Goal: Information Seeking & Learning: Learn about a topic

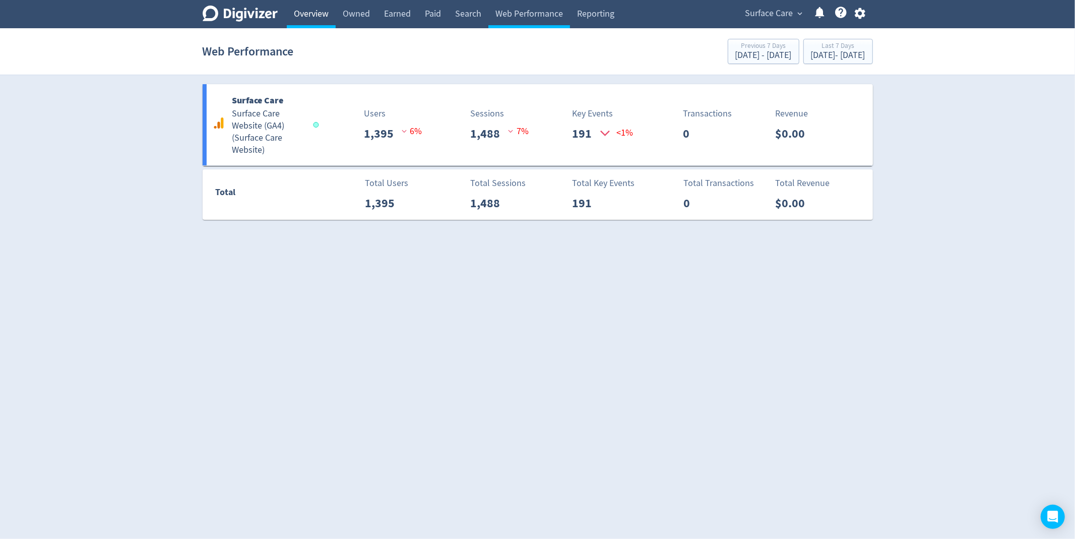
click at [311, 14] on link "Overview" at bounding box center [311, 14] width 49 height 28
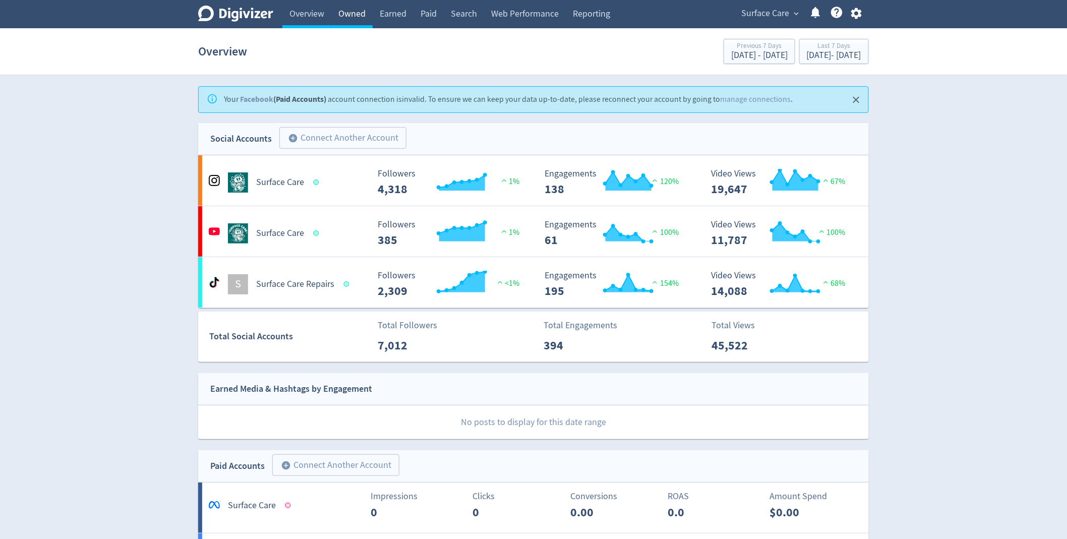
click at [369, 18] on link "Owned" at bounding box center [351, 14] width 41 height 28
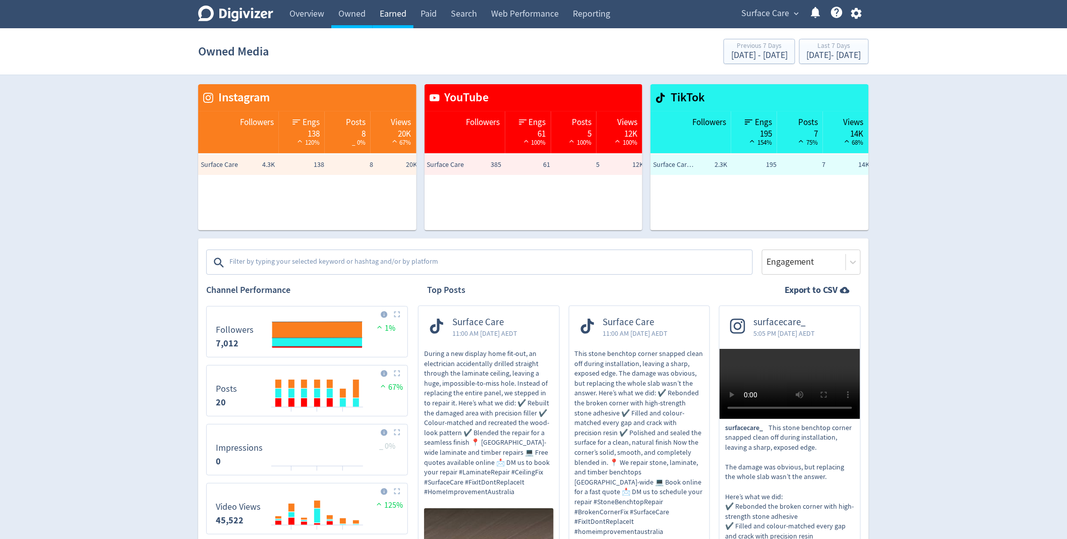
click at [392, 14] on link "Earned" at bounding box center [393, 14] width 41 height 28
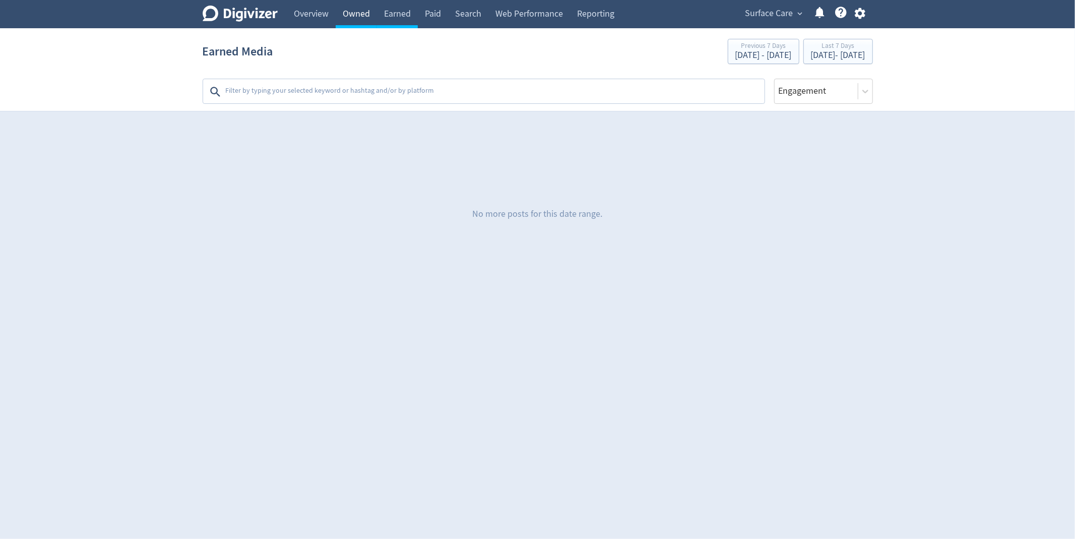
click at [365, 17] on link "Owned" at bounding box center [356, 14] width 41 height 28
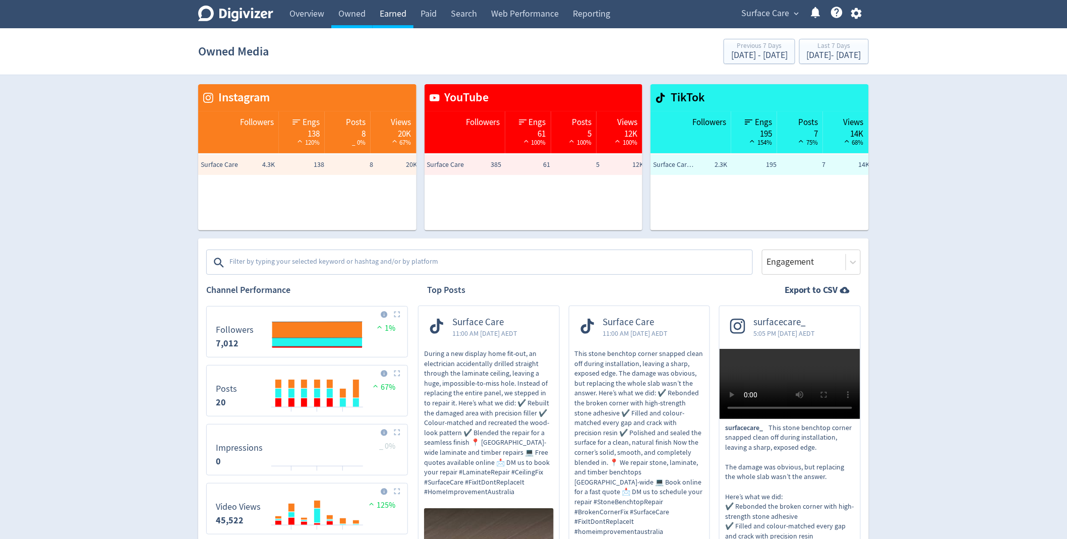
click at [400, 19] on link "Earned" at bounding box center [393, 14] width 41 height 28
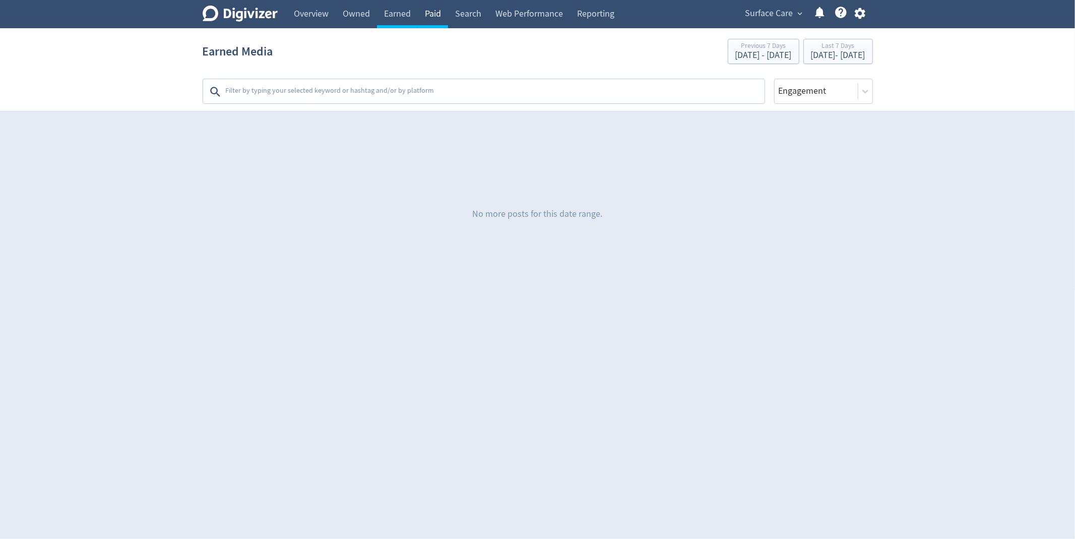
click at [434, 15] on link "Paid" at bounding box center [433, 14] width 30 height 28
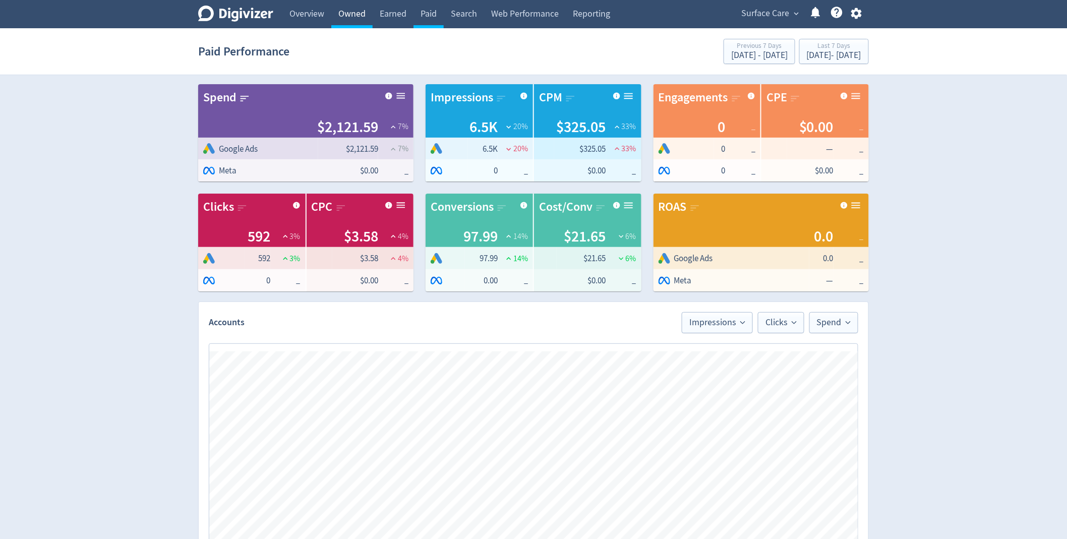
click at [351, 15] on link "Owned" at bounding box center [351, 14] width 41 height 28
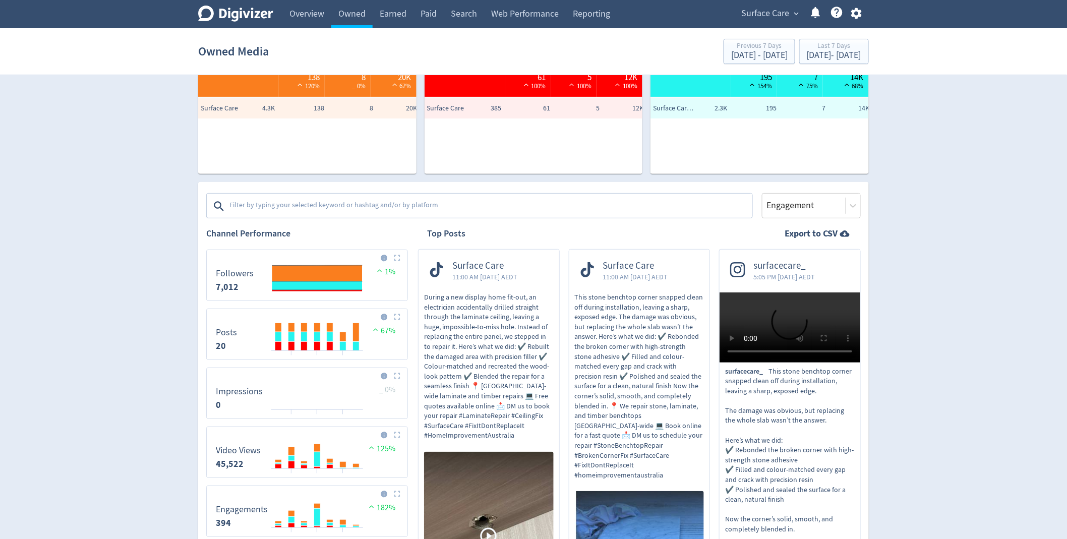
scroll to position [44, 0]
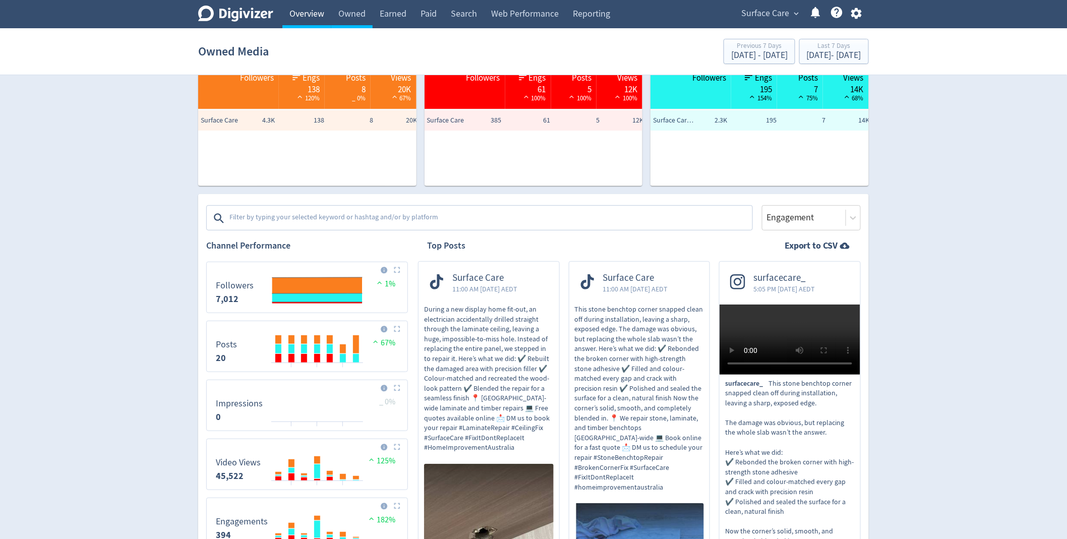
click at [298, 19] on link "Overview" at bounding box center [306, 14] width 49 height 28
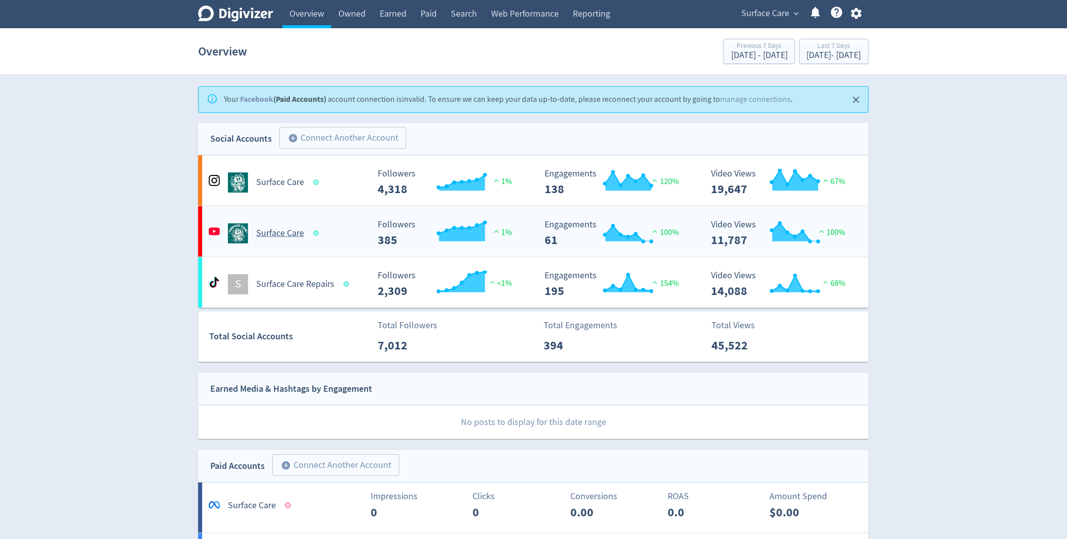
click at [357, 223] on div "Surface Care" at bounding box center [287, 233] width 163 height 20
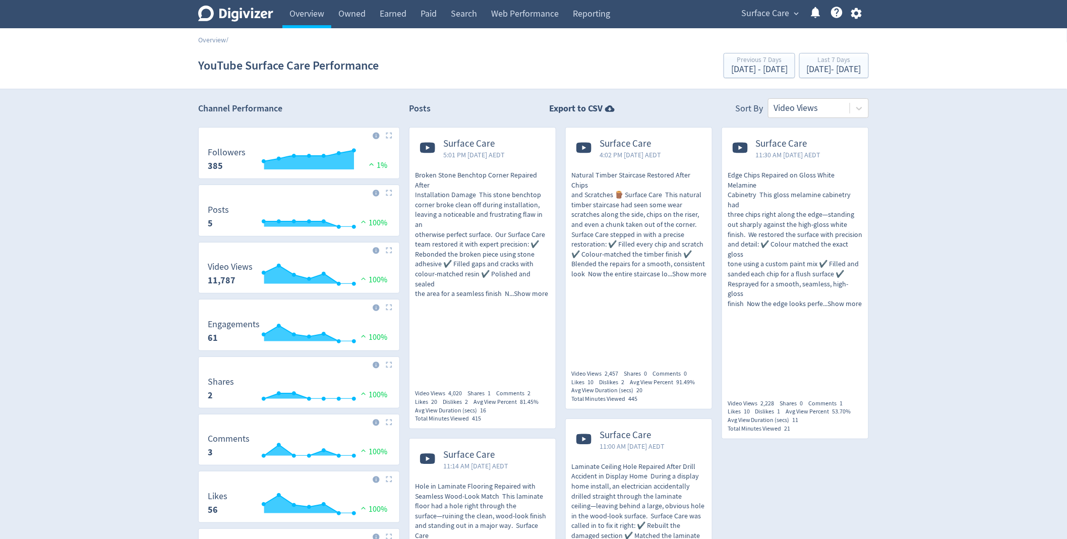
click at [235, 18] on icon "Digivizer Logo" at bounding box center [235, 14] width 75 height 16
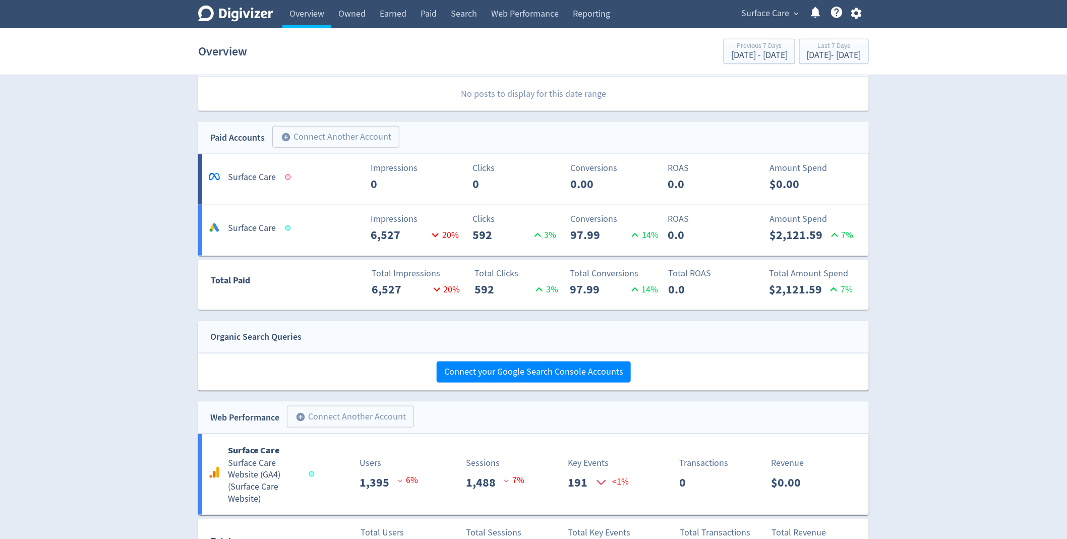
scroll to position [400, 0]
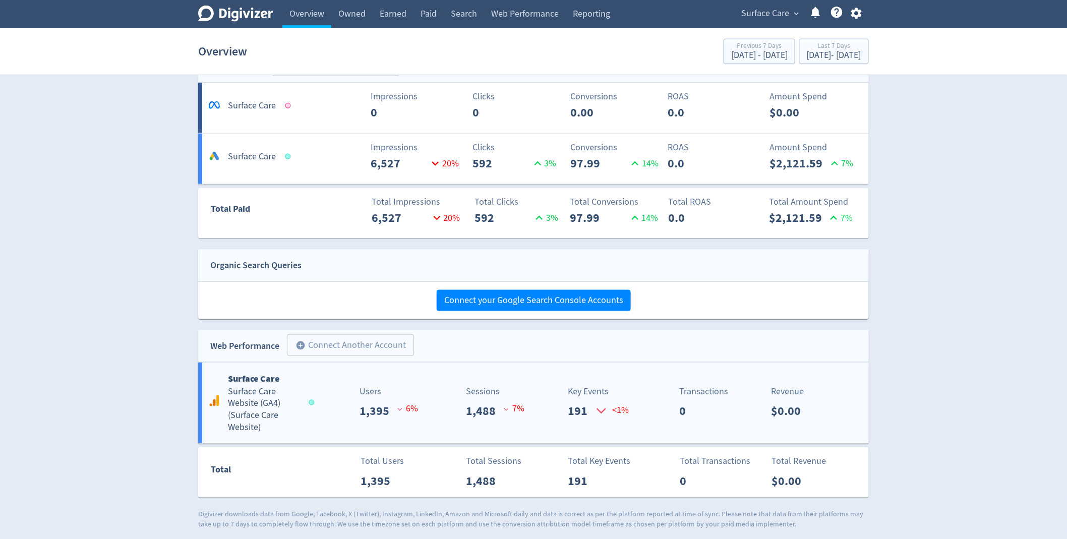
click at [309, 391] on div "Surface Care Surface Care Website (GA4) ( Surface Care Website )" at bounding box center [259, 402] width 107 height 63
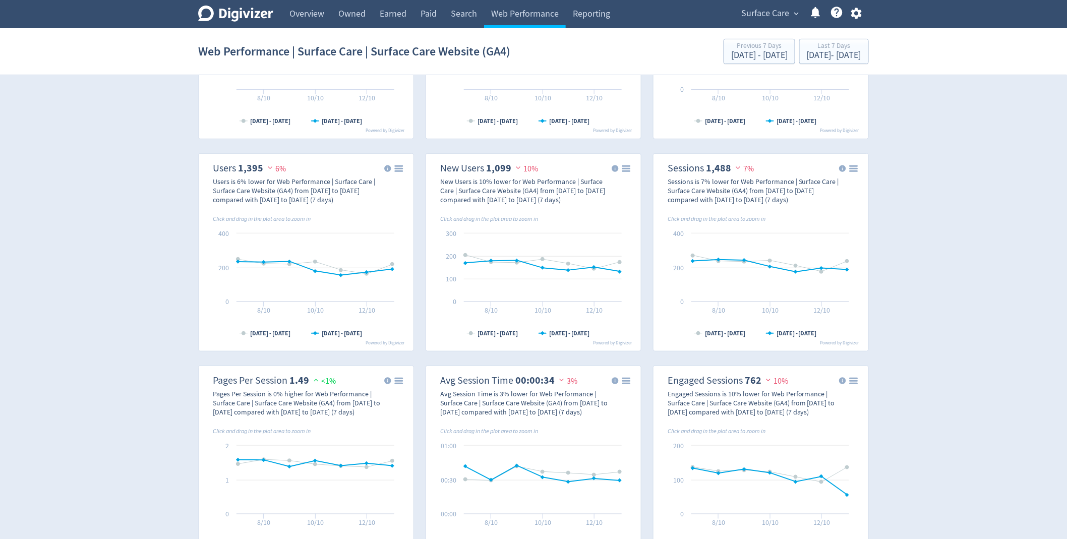
scroll to position [579, 0]
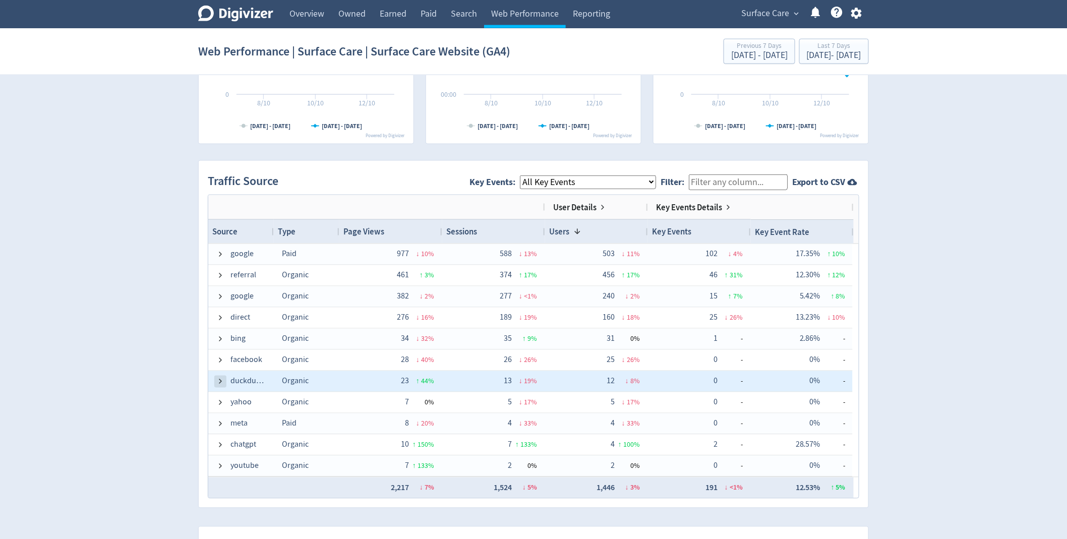
click at [218, 378] on span at bounding box center [220, 382] width 8 height 8
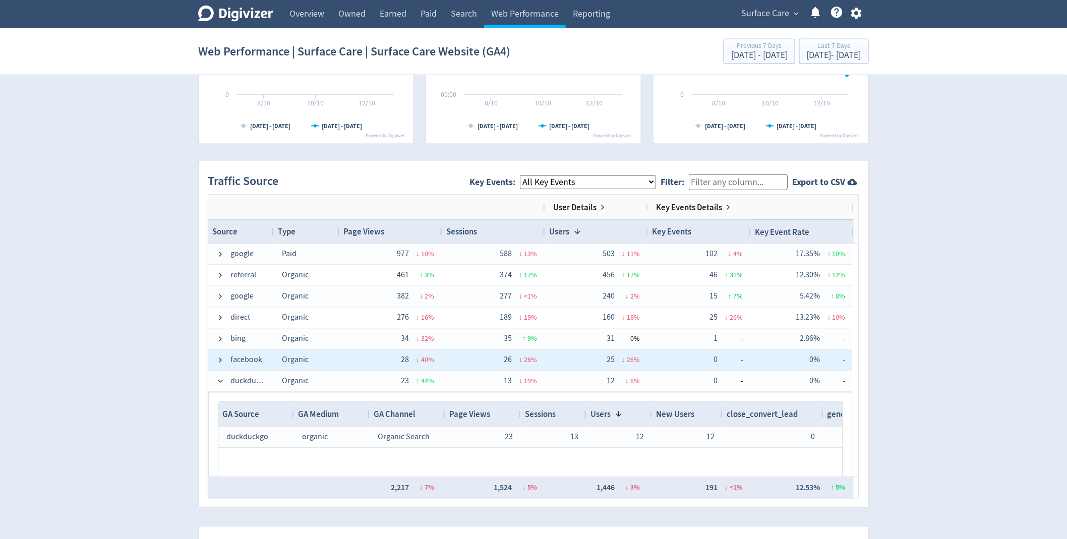
click at [218, 350] on span at bounding box center [220, 360] width 8 height 20
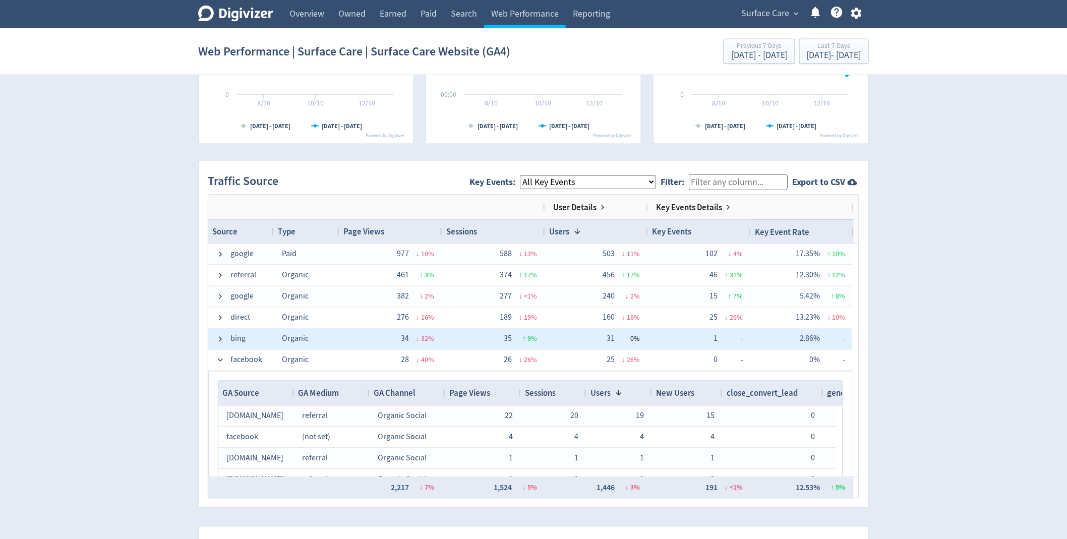
click at [220, 330] on span at bounding box center [220, 339] width 8 height 20
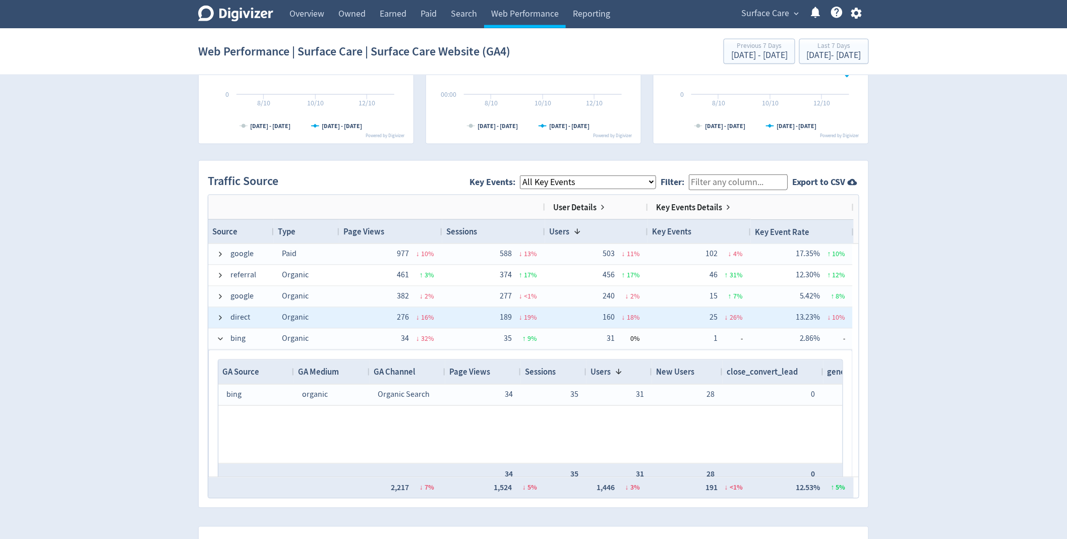
click at [226, 322] on span "direct" at bounding box center [240, 318] width 49 height 20
click at [234, 301] on span "google" at bounding box center [241, 297] width 23 height 20
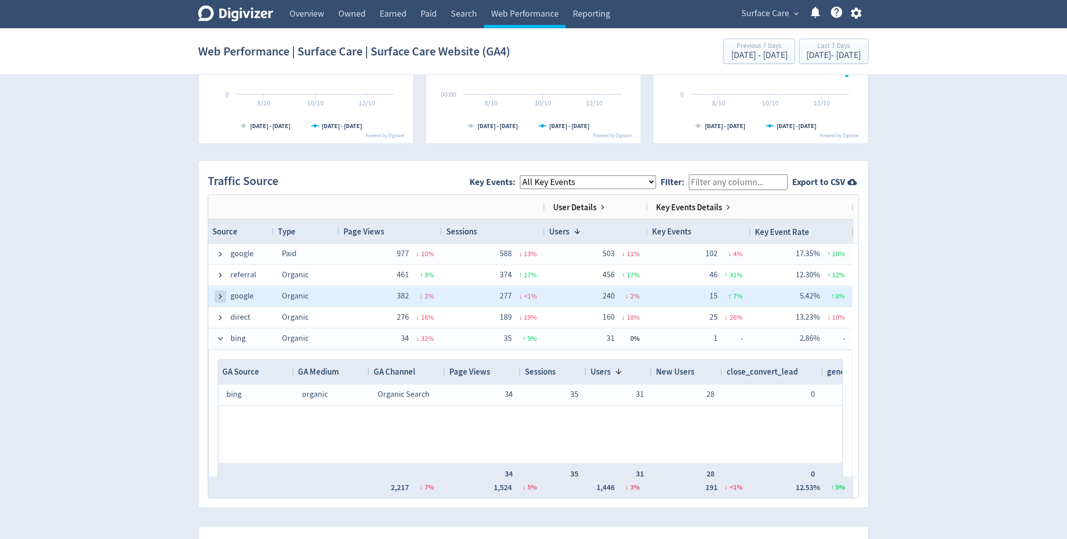
click at [220, 296] on span at bounding box center [220, 297] width 8 height 8
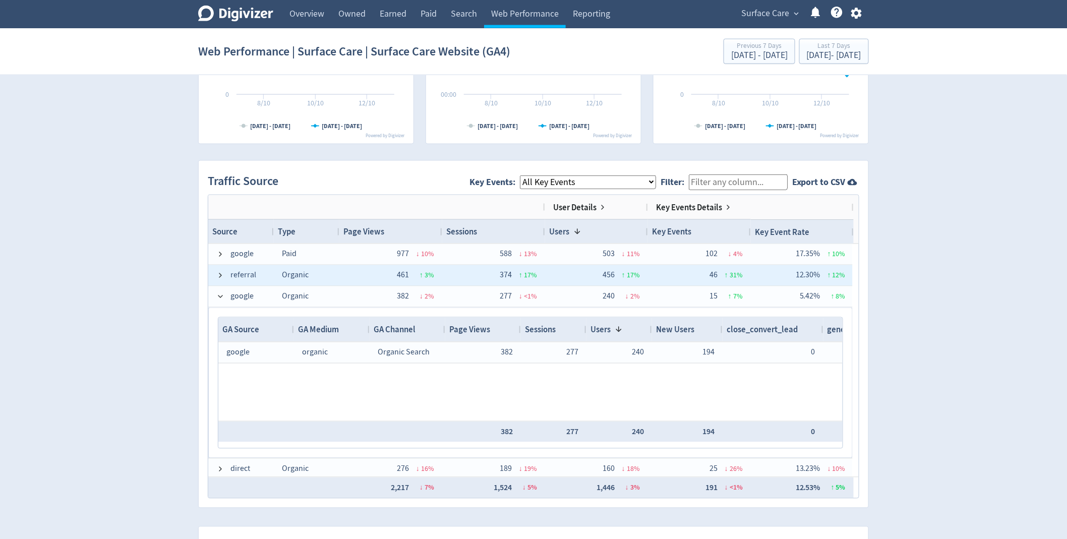
click at [225, 282] on div "referral" at bounding box center [241, 275] width 66 height 21
click at [224, 274] on span "referral" at bounding box center [240, 276] width 49 height 20
click at [223, 272] on span at bounding box center [220, 276] width 8 height 8
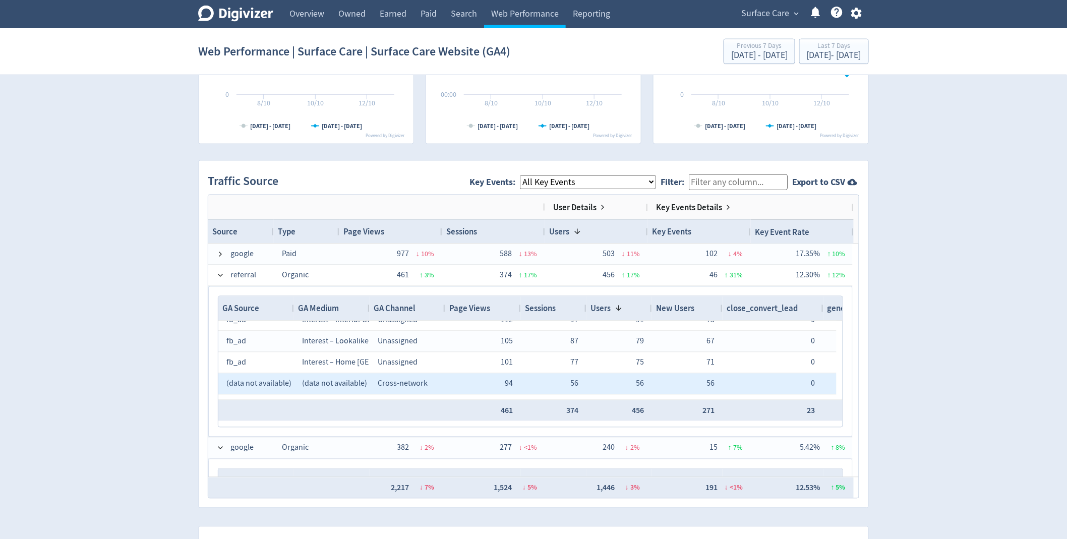
scroll to position [69, 0]
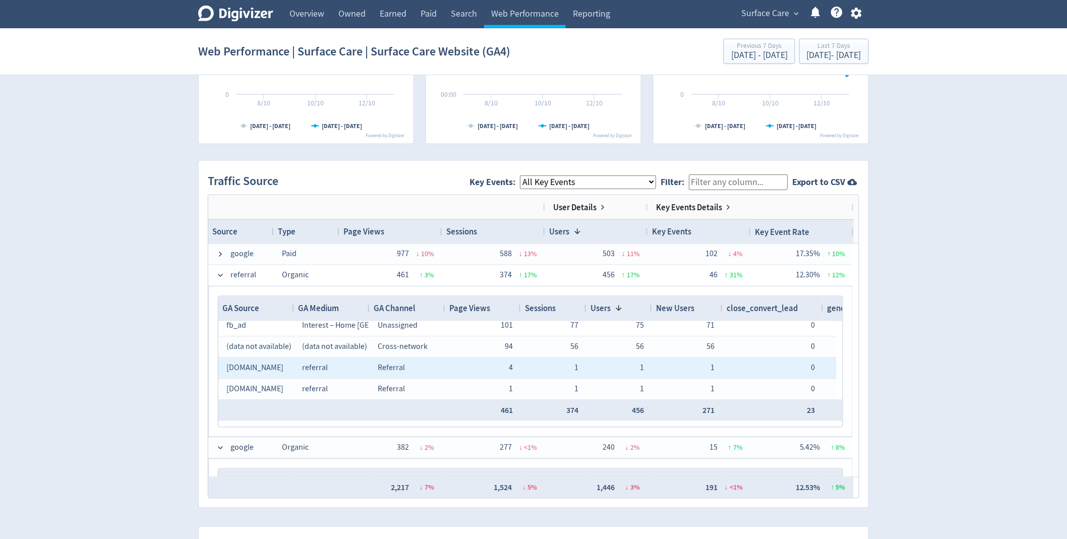
drag, startPoint x: 267, startPoint y: 367, endPoint x: 225, endPoint y: 365, distance: 41.9
click at [226, 366] on div "[DOMAIN_NAME]" at bounding box center [255, 368] width 59 height 20
click at [224, 366] on div "[DOMAIN_NAME]" at bounding box center [256, 368] width 76 height 21
click at [232, 365] on span "[DOMAIN_NAME]" at bounding box center [254, 368] width 57 height 10
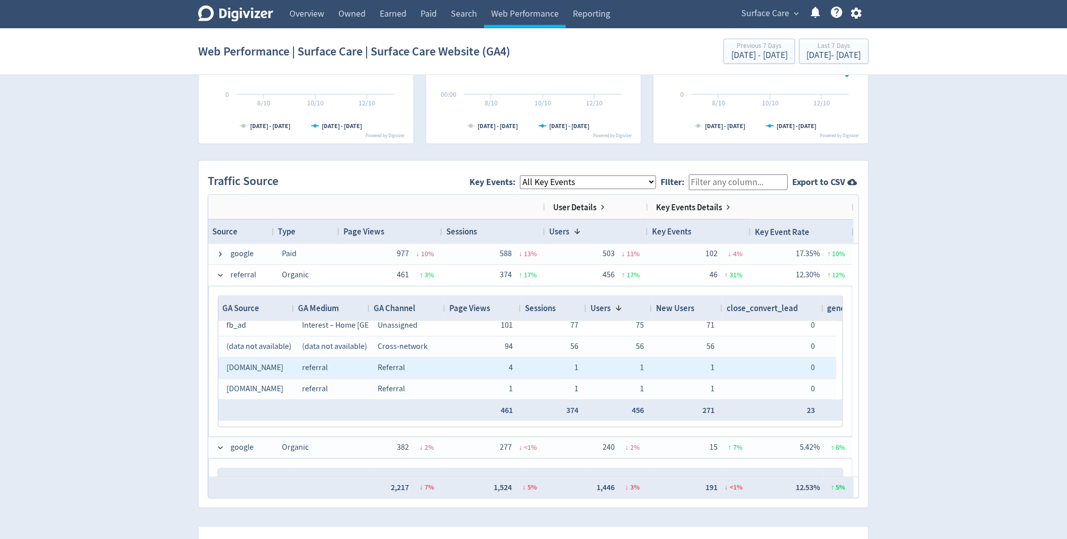
drag, startPoint x: 219, startPoint y: 361, endPoint x: 274, endPoint y: 361, distance: 54.9
click at [274, 361] on div "[DOMAIN_NAME]" at bounding box center [256, 368] width 76 height 21
click at [250, 363] on span "[DOMAIN_NAME]" at bounding box center [254, 368] width 57 height 10
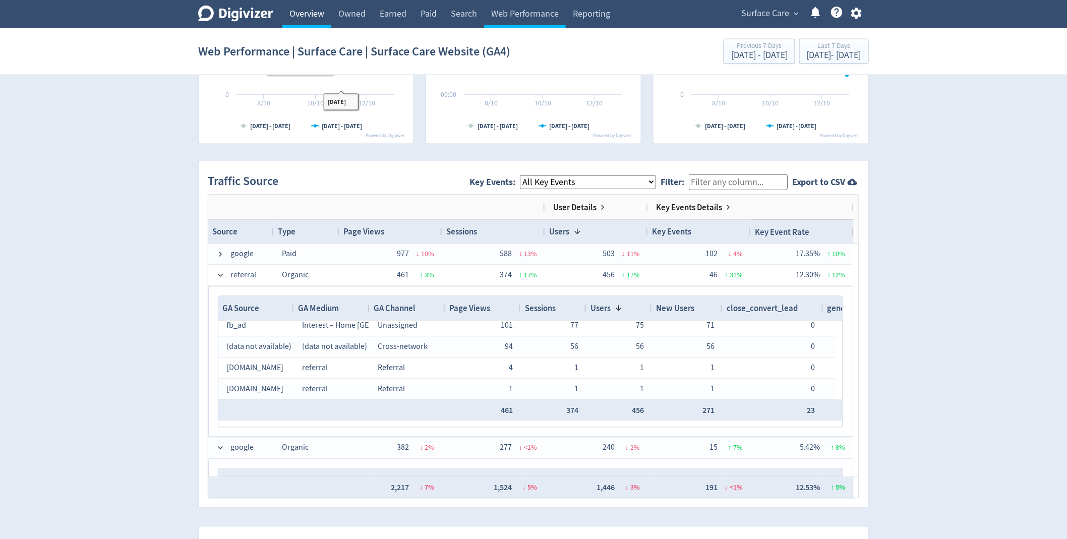
click at [328, 3] on link "Overview" at bounding box center [306, 14] width 49 height 28
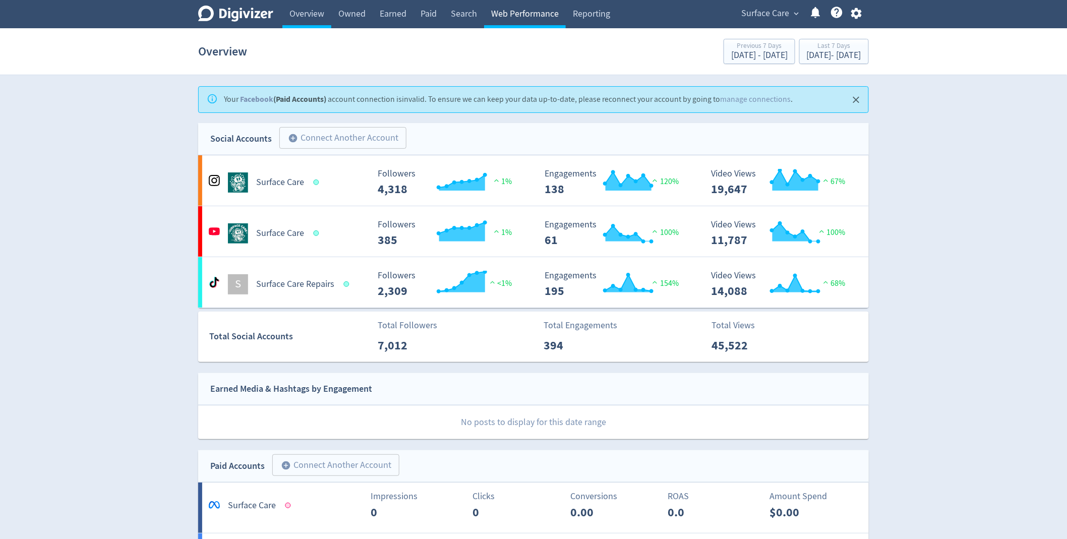
click at [519, 21] on link "Web Performance" at bounding box center [525, 14] width 82 height 28
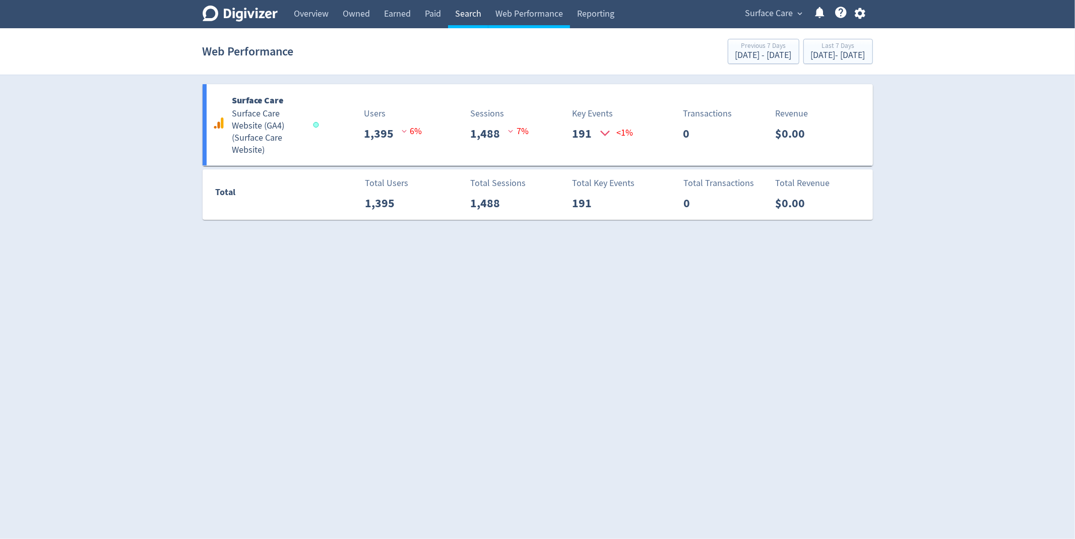
click at [487, 23] on link "Search" at bounding box center [468, 14] width 40 height 28
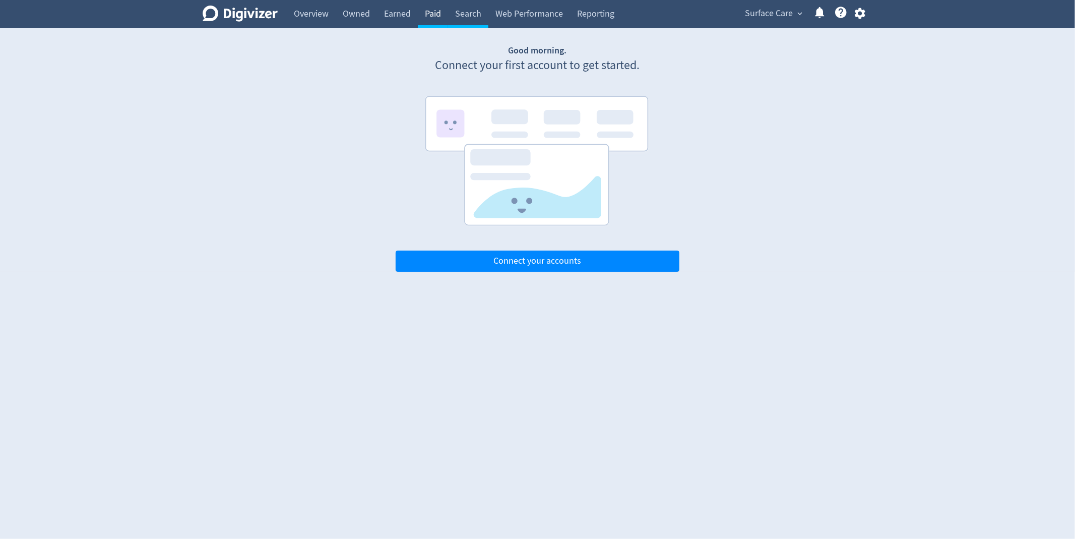
click at [431, 13] on link "Paid" at bounding box center [433, 14] width 30 height 28
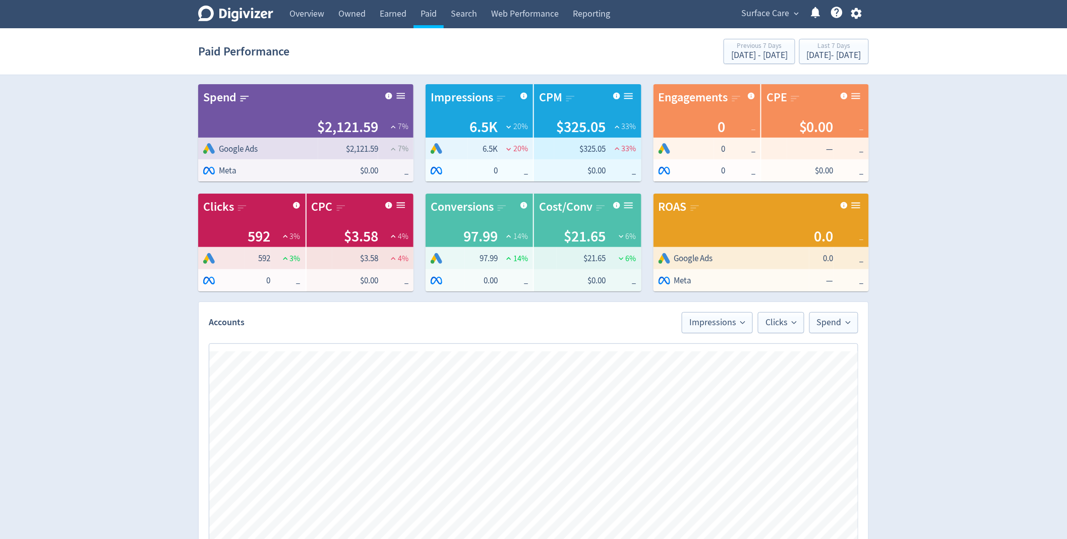
click at [279, 18] on div "Overview" at bounding box center [302, 14] width 58 height 28
click at [258, 18] on icon at bounding box center [235, 14] width 75 height 16
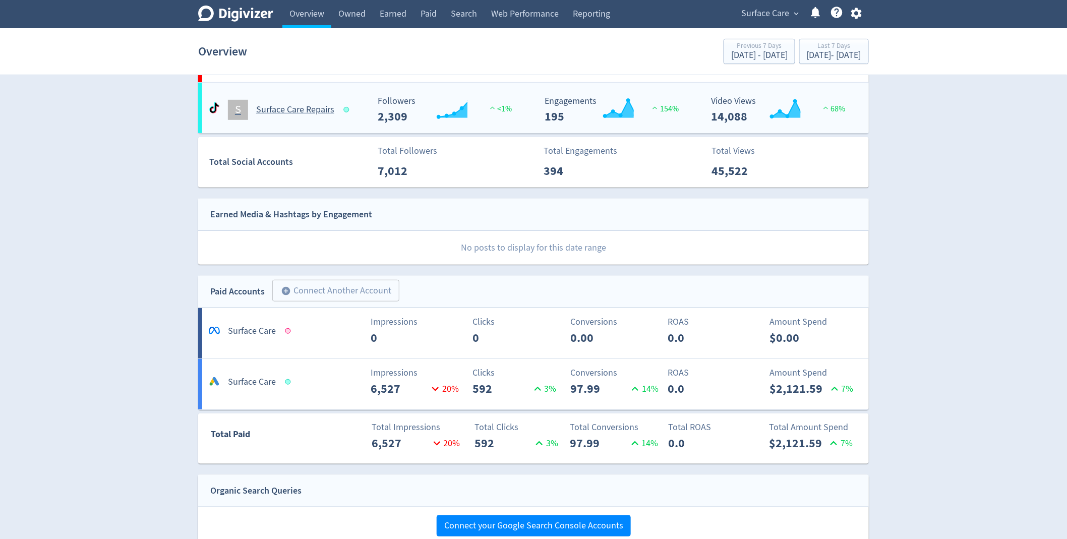
scroll to position [400, 0]
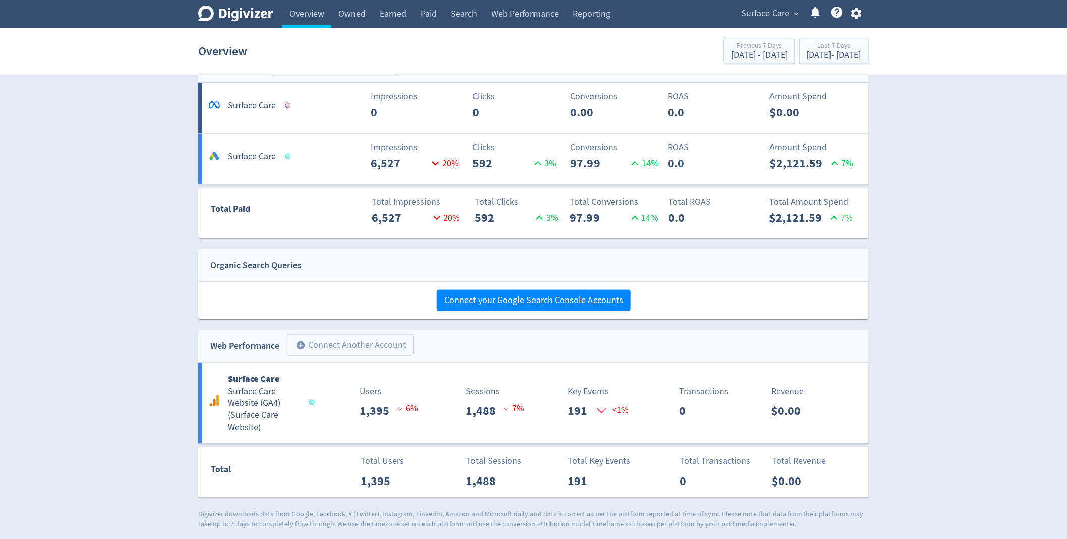
click at [322, 164] on div "Impressions 6,527 20 %" at bounding box center [368, 157] width 111 height 32
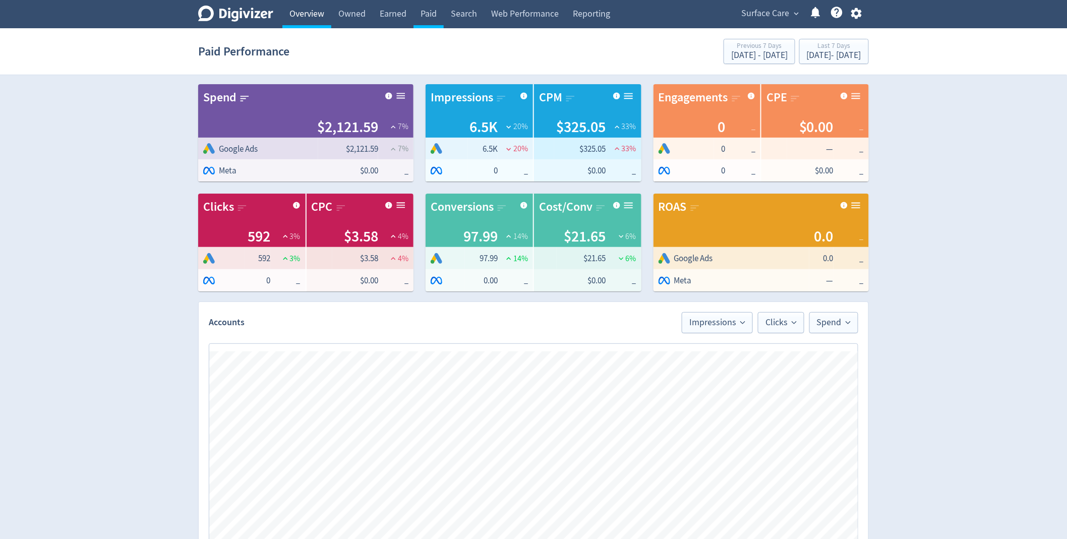
click at [314, 12] on link "Overview" at bounding box center [306, 14] width 49 height 28
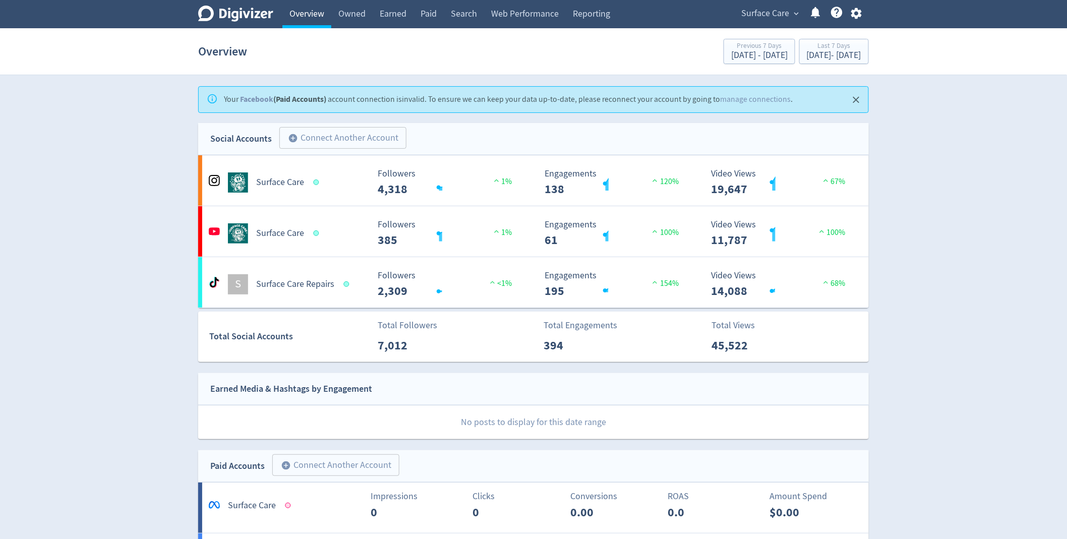
click at [314, 12] on link "Overview" at bounding box center [306, 14] width 49 height 28
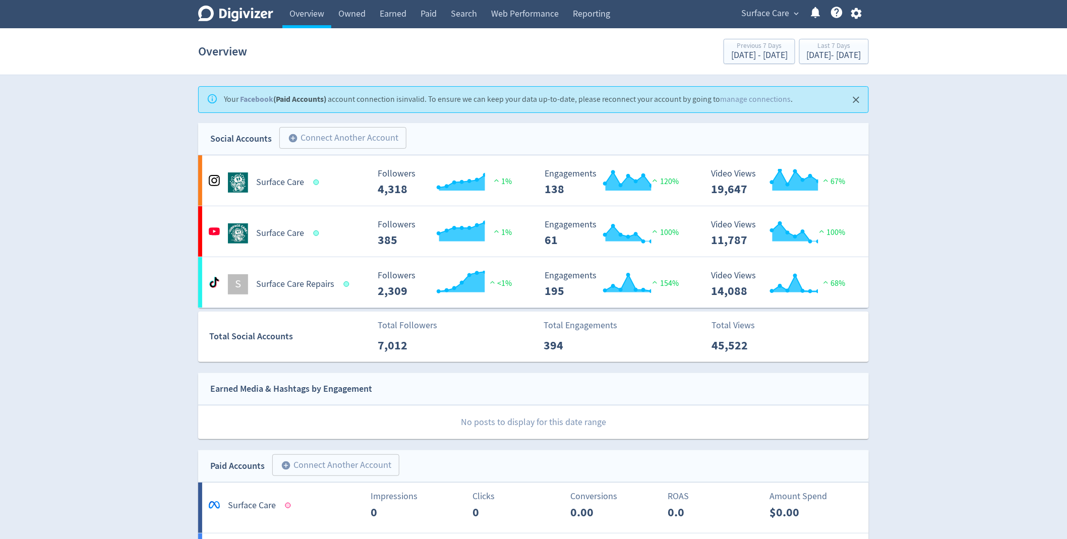
scroll to position [400, 0]
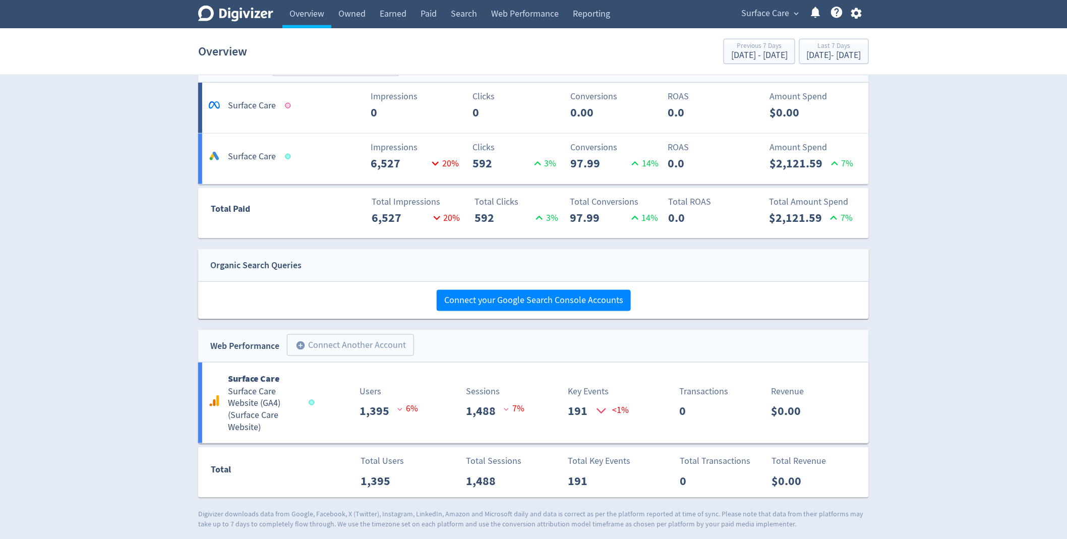
click at [431, 358] on div "Web Performance add_circle Connect Another Account add_circle" at bounding box center [533, 346] width 670 height 32
click at [418, 381] on div "Surface Care Surface Care Website (GA4) ( Surface Care Website ) Users 1,395 6 …" at bounding box center [533, 402] width 670 height 81
